Goal: Information Seeking & Learning: Learn about a topic

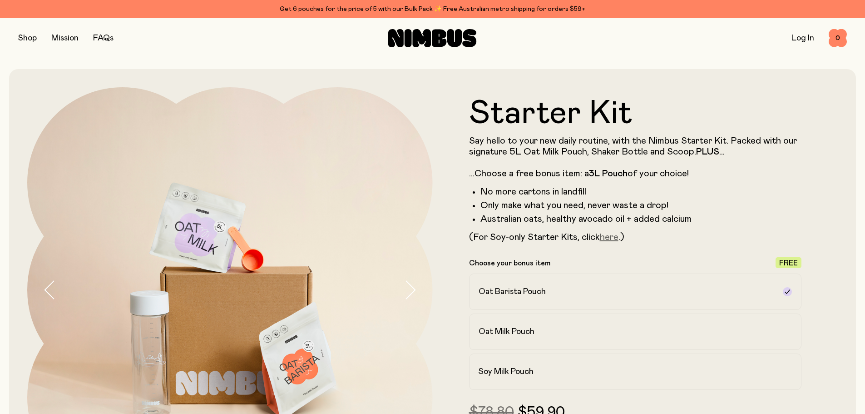
click at [609, 239] on link "here" at bounding box center [609, 237] width 19 height 9
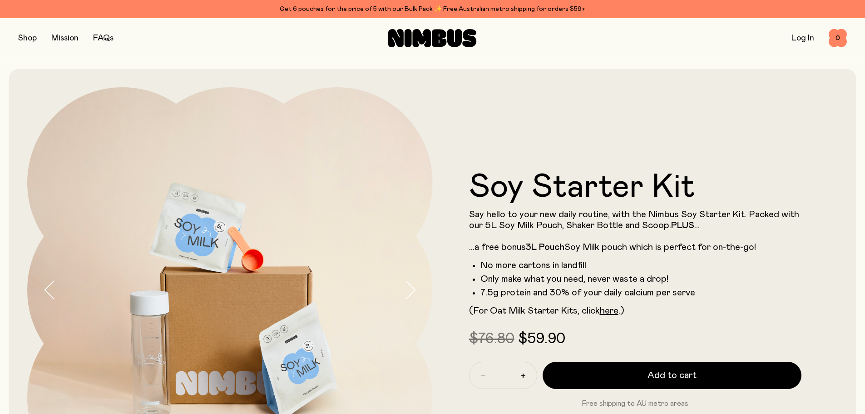
click at [407, 4] on div "Get 6 pouches for the price of 5 with our Bulk Pack ✨ Free Australian metro shi…" at bounding box center [432, 9] width 829 height 11
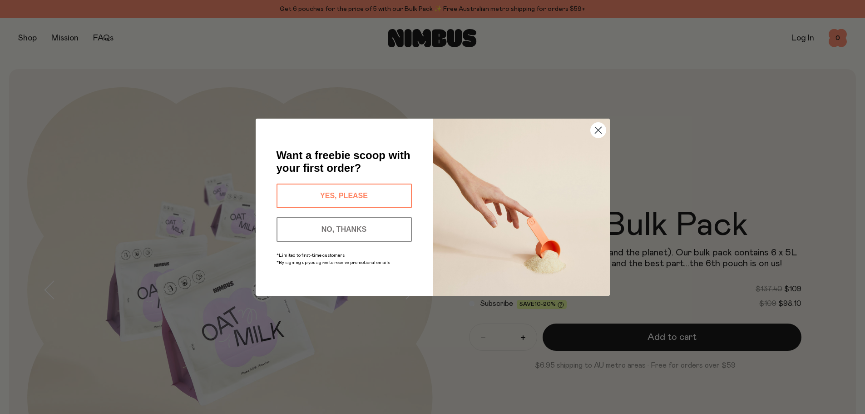
click at [597, 131] on icon "Close dialog" at bounding box center [598, 130] width 6 height 6
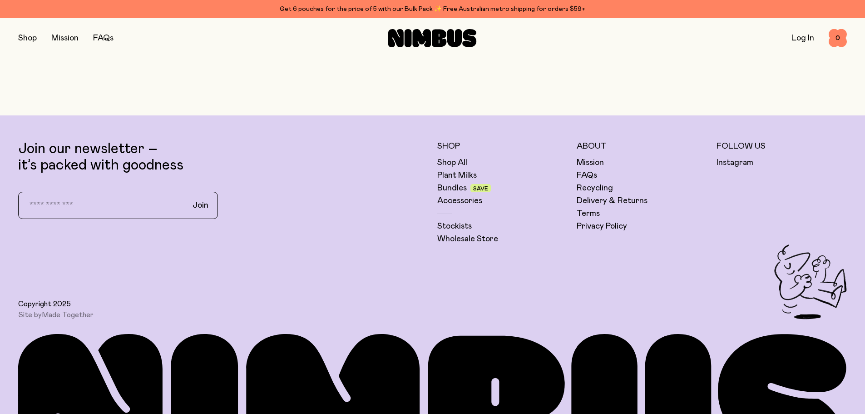
scroll to position [2635, 0]
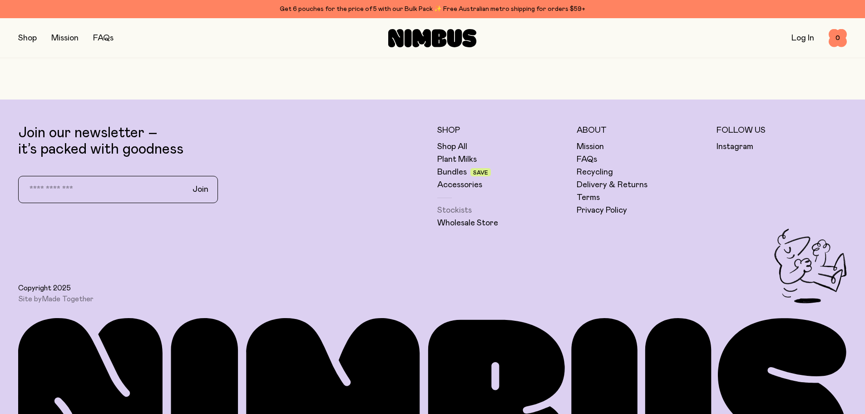
click at [450, 206] on link "Stockists" at bounding box center [454, 210] width 35 height 11
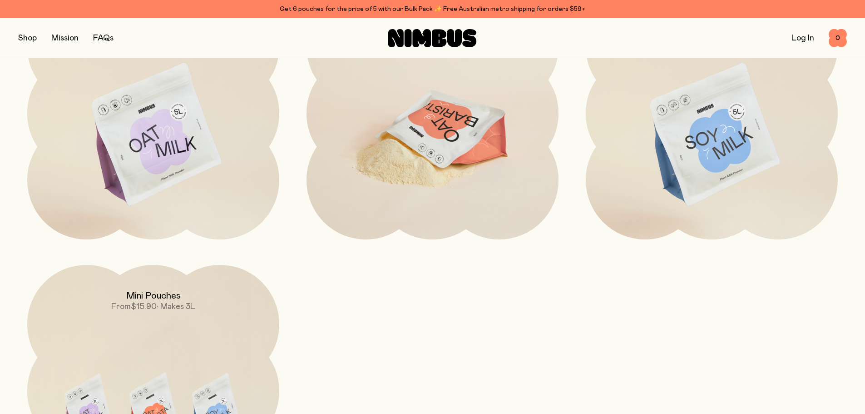
scroll to position [1045, 0]
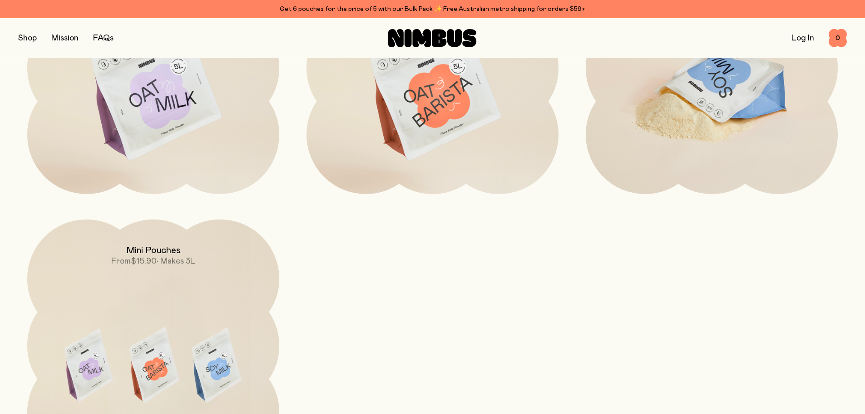
click at [731, 129] on img at bounding box center [712, 90] width 252 height 296
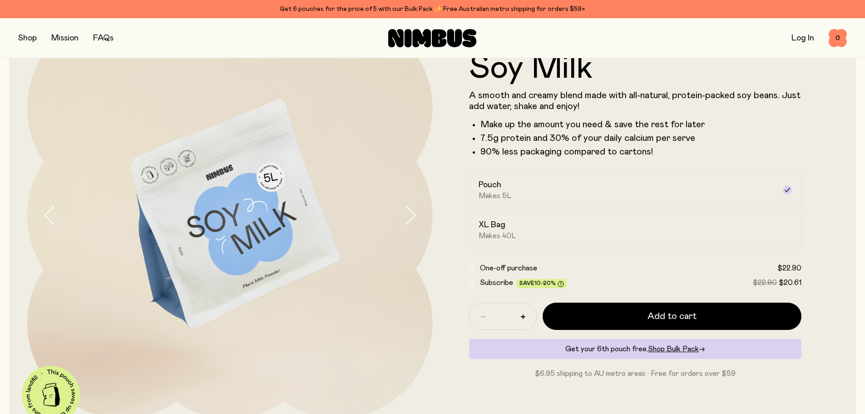
scroll to position [91, 0]
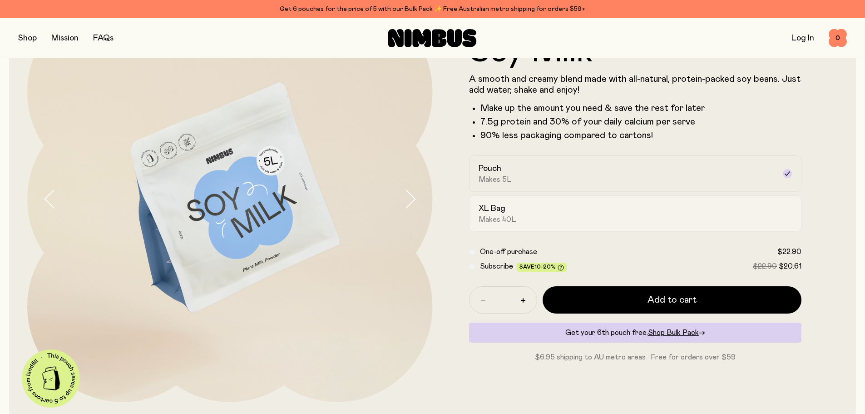
click at [600, 213] on div "XL Bag Makes 40L" at bounding box center [628, 213] width 298 height 21
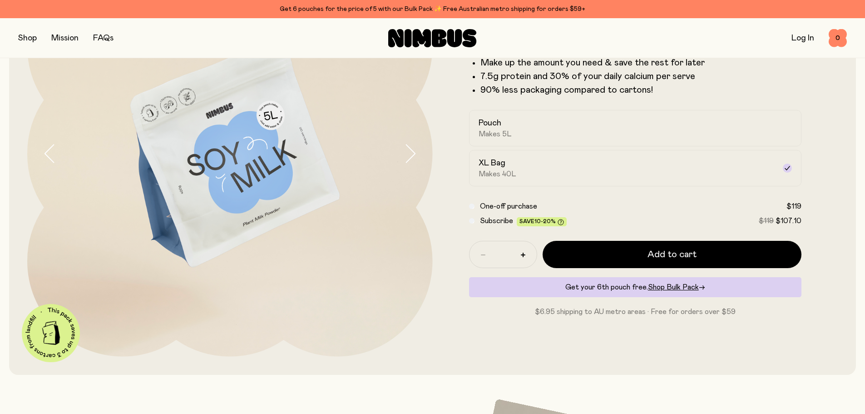
scroll to position [0, 0]
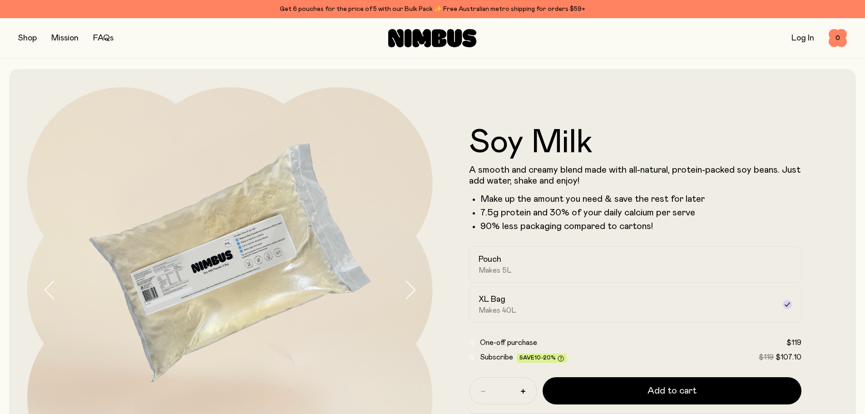
click at [107, 37] on link "FAQs" at bounding box center [103, 38] width 20 height 8
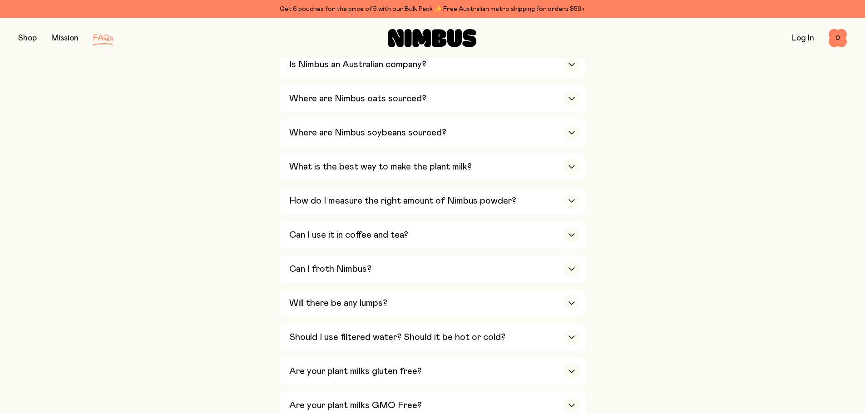
scroll to position [273, 0]
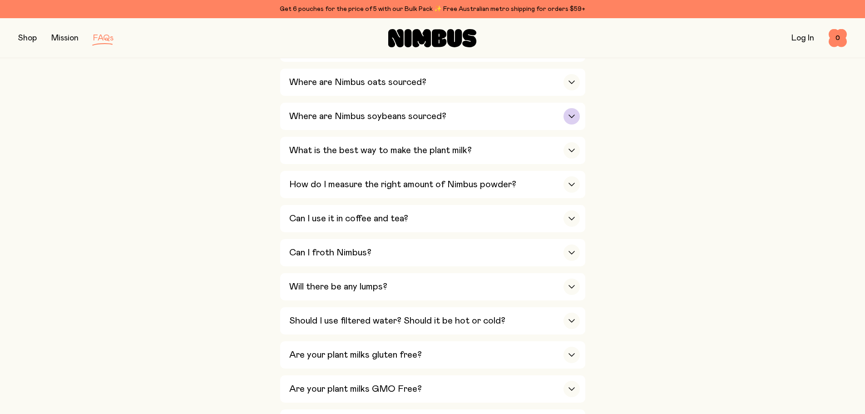
click at [359, 120] on h3 "Where are Nimbus soybeans sourced?" at bounding box center [367, 116] width 157 height 11
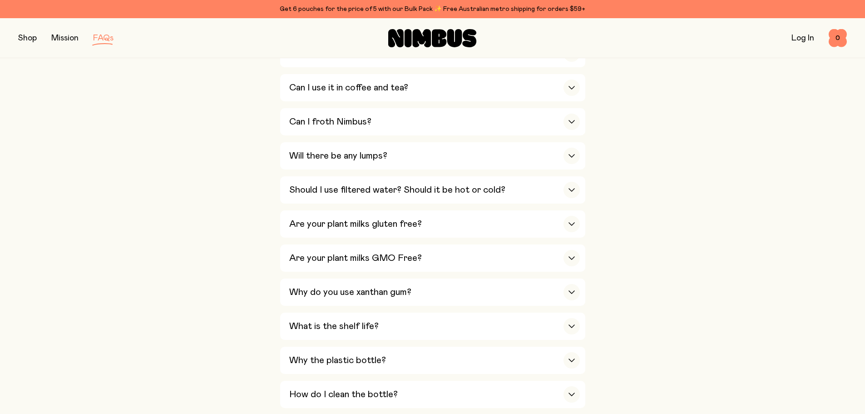
scroll to position [545, 0]
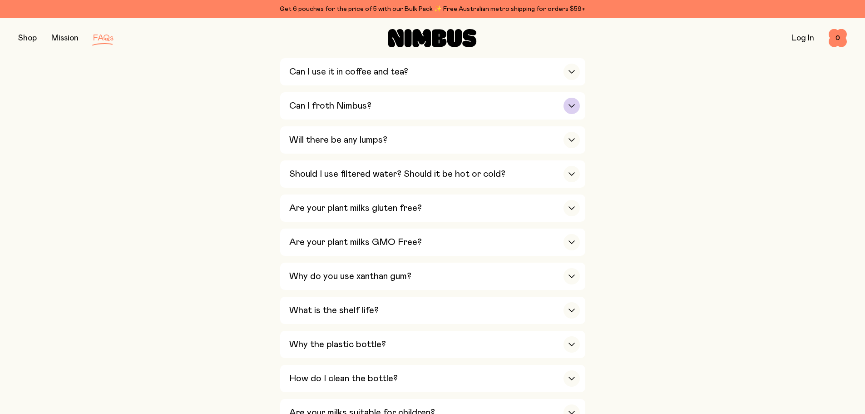
click at [339, 100] on h3 "Can I froth Nimbus?" at bounding box center [330, 105] width 82 height 11
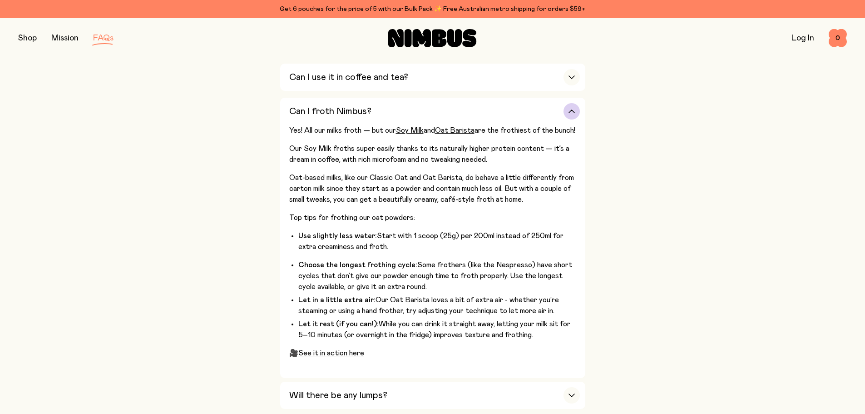
scroll to position [392, 0]
